Goal: Task Accomplishment & Management: Manage account settings

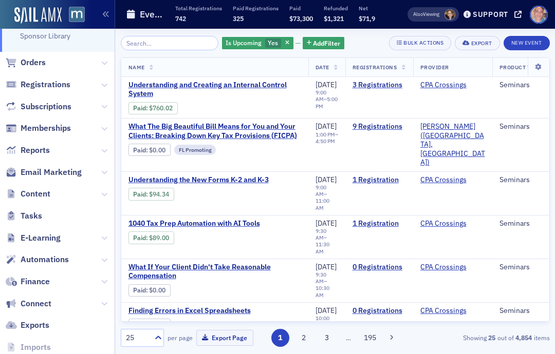
scroll to position [198, 0]
click at [66, 168] on span "Email Marketing" at bounding box center [51, 172] width 61 height 11
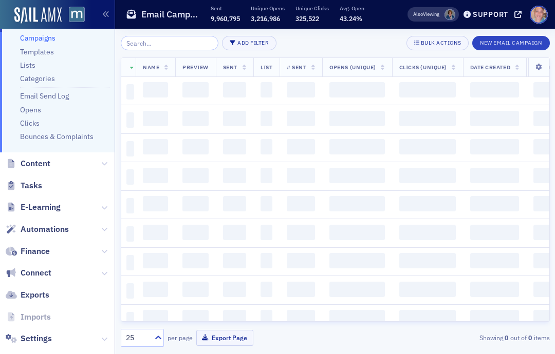
click at [55, 141] on link "Bounces & Complaints" at bounding box center [56, 136] width 73 height 9
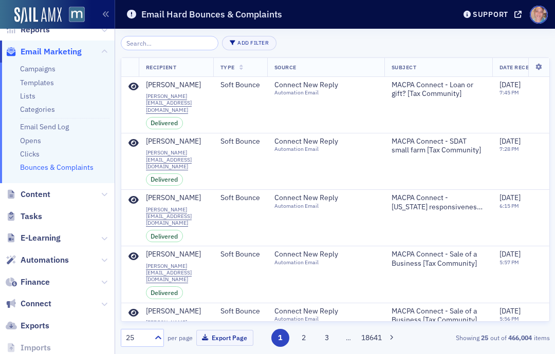
click at [36, 69] on link "Campaigns" at bounding box center [37, 68] width 35 height 9
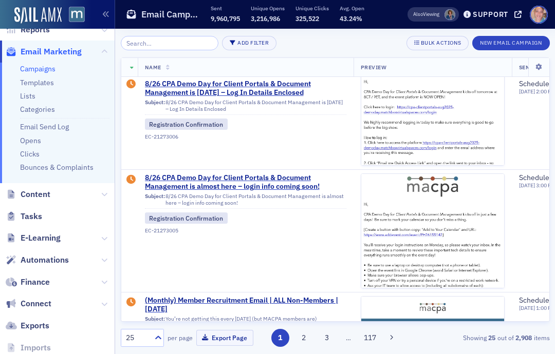
scroll to position [276, 0]
click at [226, 183] on span "8/26 CPA Demo Day for Client Portals & Document Management is almost here – log…" at bounding box center [245, 182] width 201 height 18
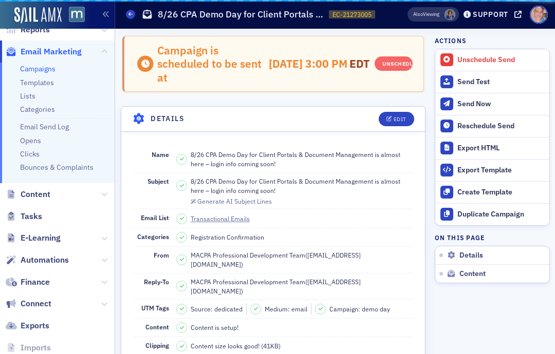
click at [268, 177] on span "8/26 CPA Demo Day for Client Portals & Document Management is almost here – log…" at bounding box center [302, 186] width 222 height 19
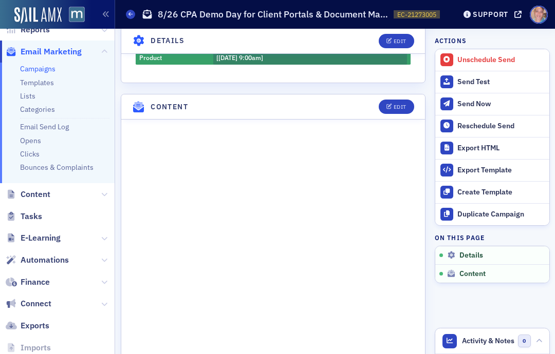
click at [390, 110] on icon "button" at bounding box center [389, 107] width 6 height 6
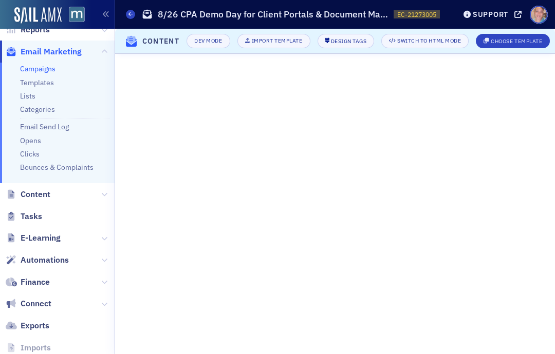
click at [106, 16] on icon "button" at bounding box center [105, 14] width 7 height 7
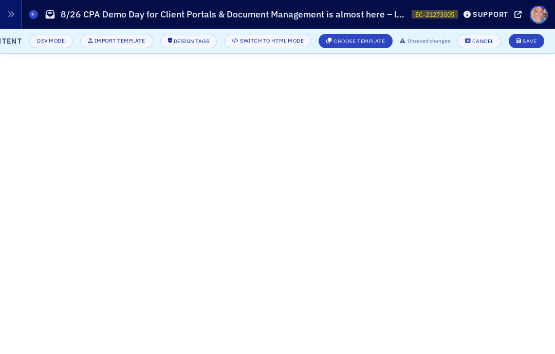
scroll to position [0, 46]
click at [529, 39] on div "Save" at bounding box center [529, 42] width 14 height 6
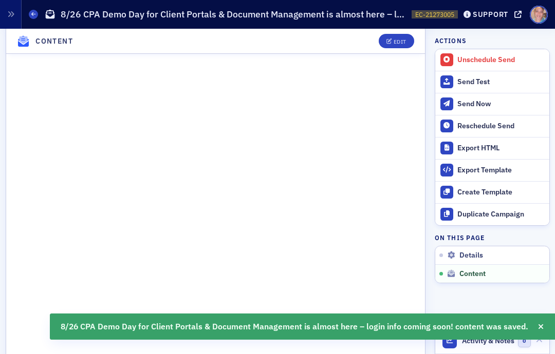
scroll to position [542, 0]
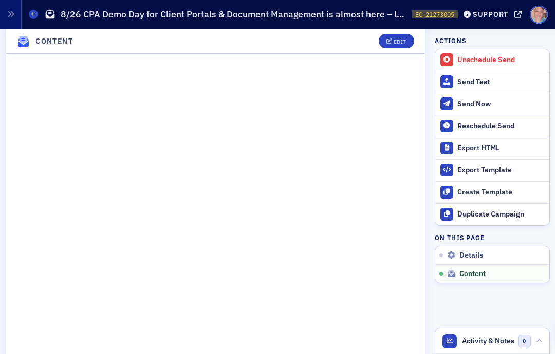
click at [38, 10] on div "Campaigns 8/26 CPA Demo Day for Client Portals & Document Management is almost …" at bounding box center [243, 15] width 429 height 20
click at [36, 11] on span at bounding box center [33, 14] width 9 height 9
